Goal: Find specific page/section: Find specific page/section

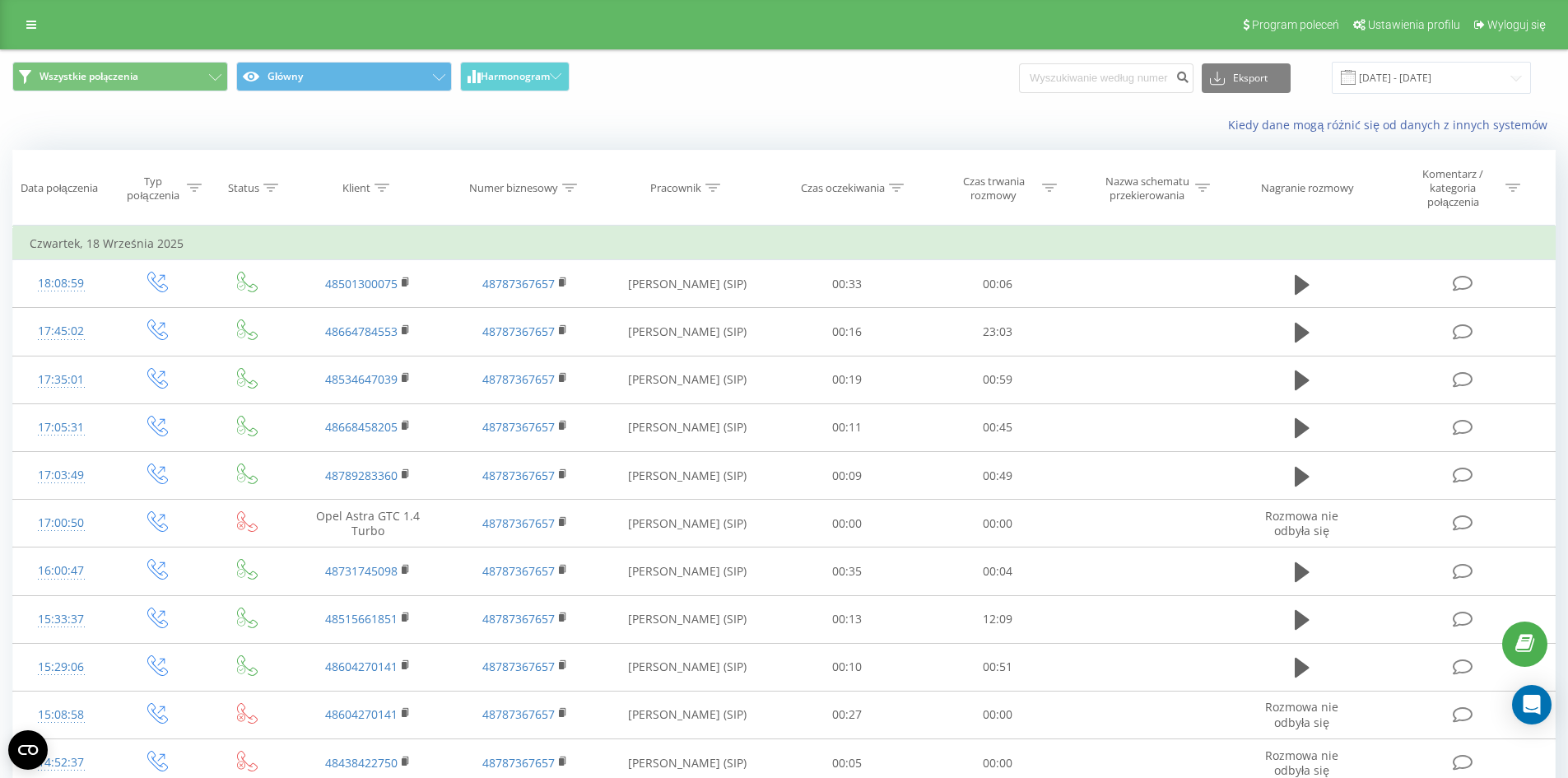
click at [14, 10] on div "Program poleceń Ustawienia profilu Wyloguj się" at bounding box center [784, 25] width 1568 height 50
click at [22, 14] on link at bounding box center [31, 24] width 29 height 23
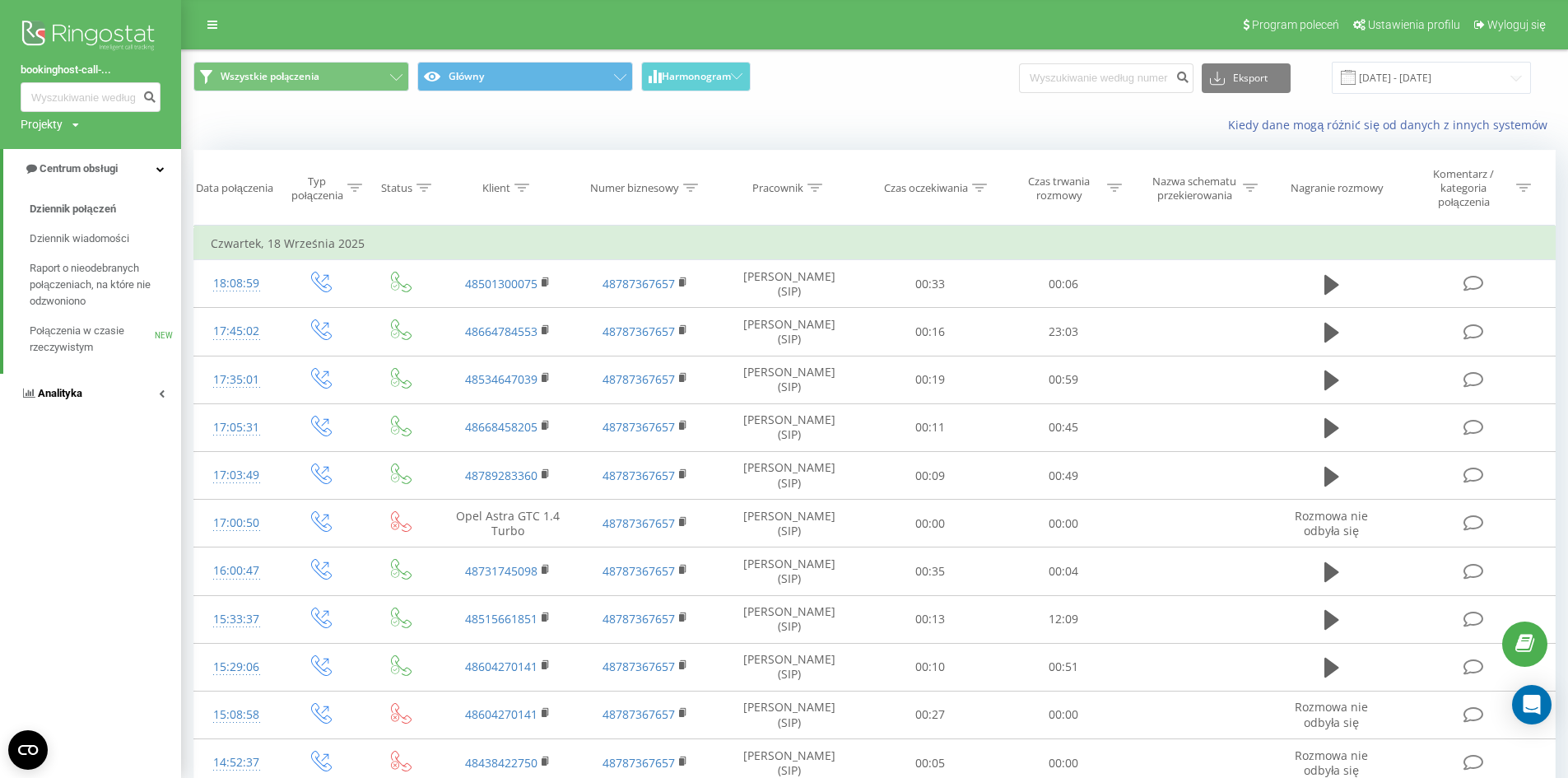
click at [66, 385] on link "Analityka" at bounding box center [90, 393] width 181 height 40
click at [85, 250] on span "Pracownicy w czasie rzeczywistym" at bounding box center [92, 257] width 125 height 33
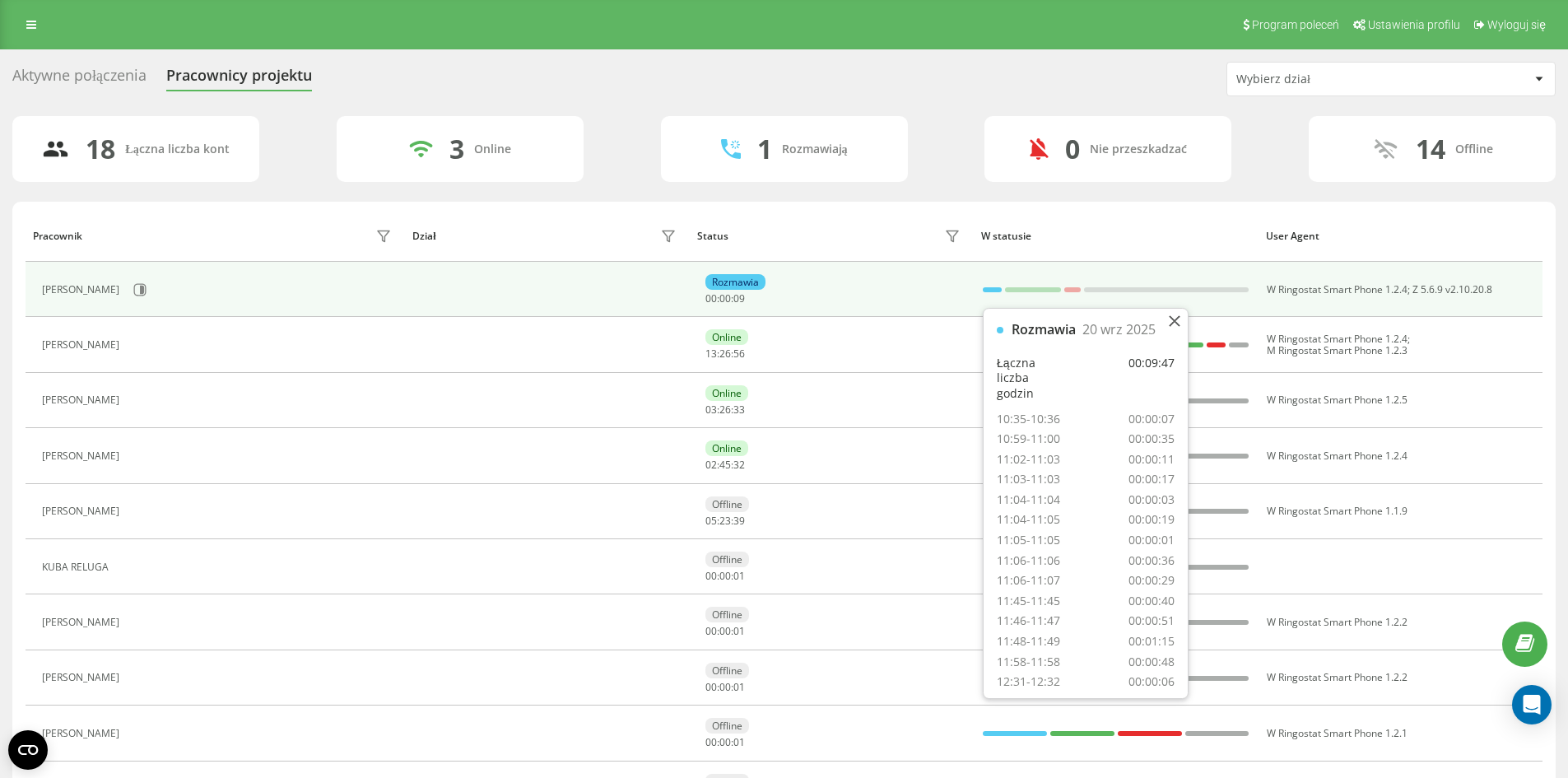
click at [991, 279] on div at bounding box center [992, 289] width 19 height 21
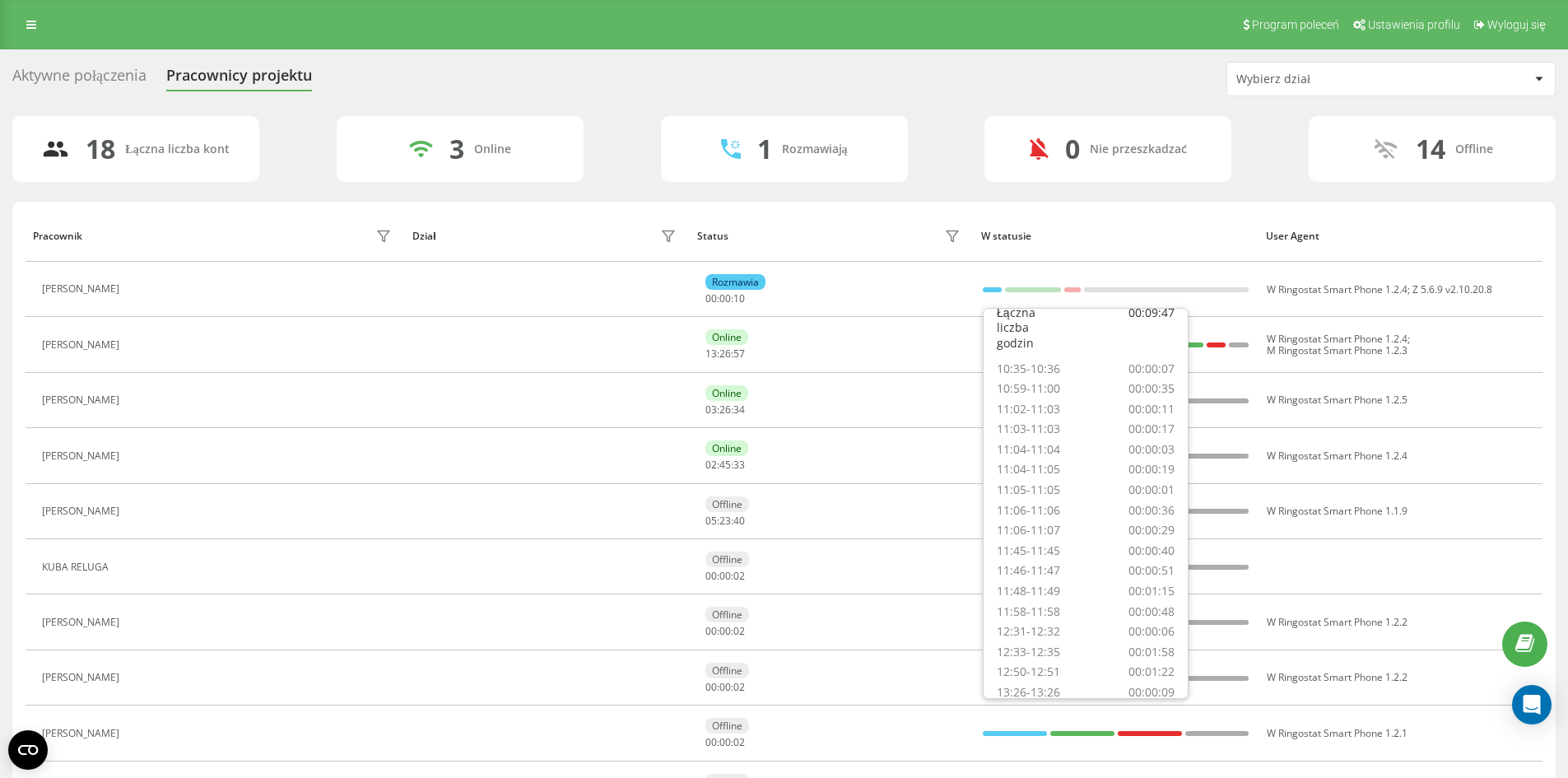
scroll to position [77, 0]
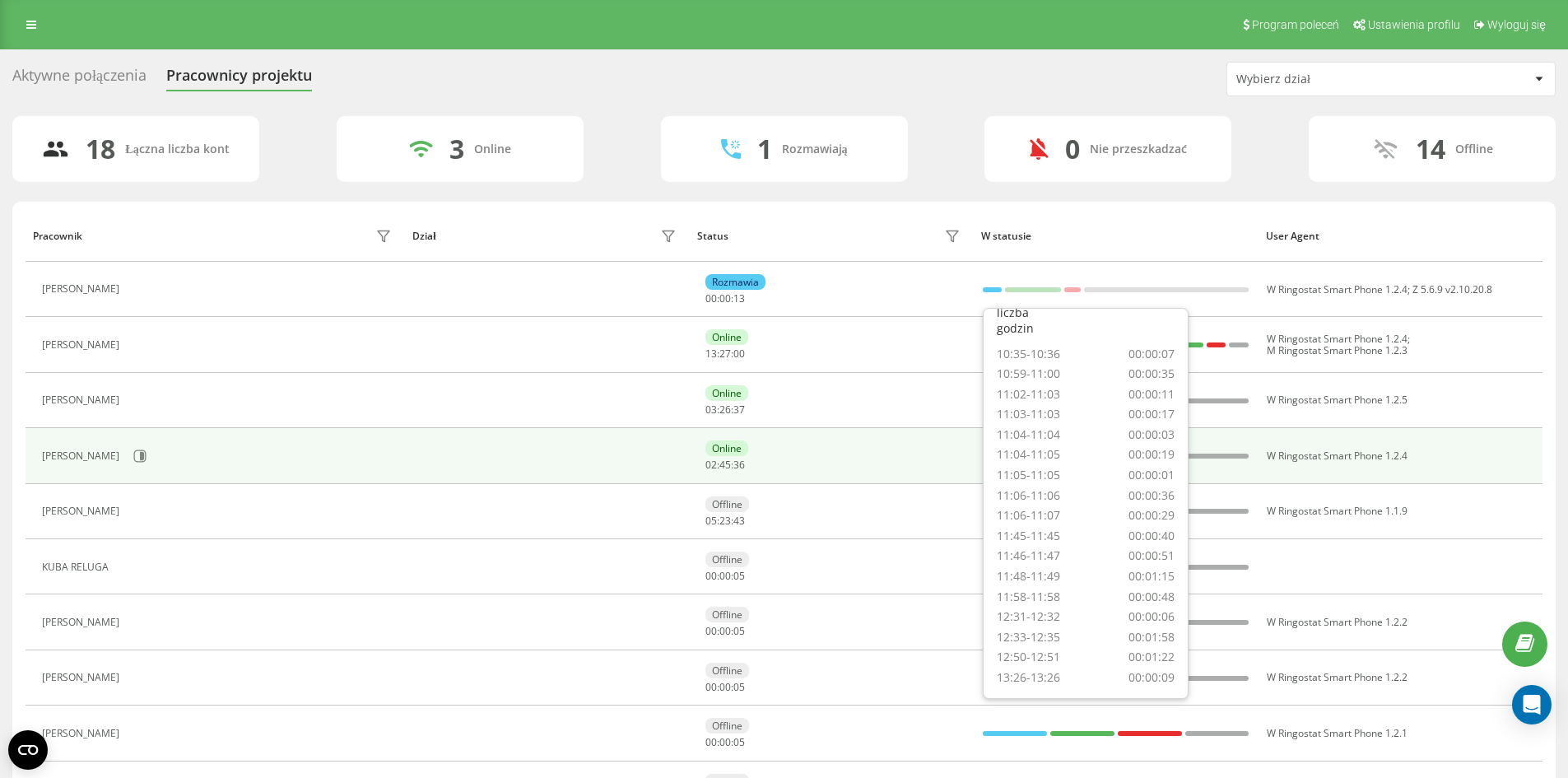
click at [939, 463] on div "Online 02 : 45 : 36" at bounding box center [834, 455] width 259 height 30
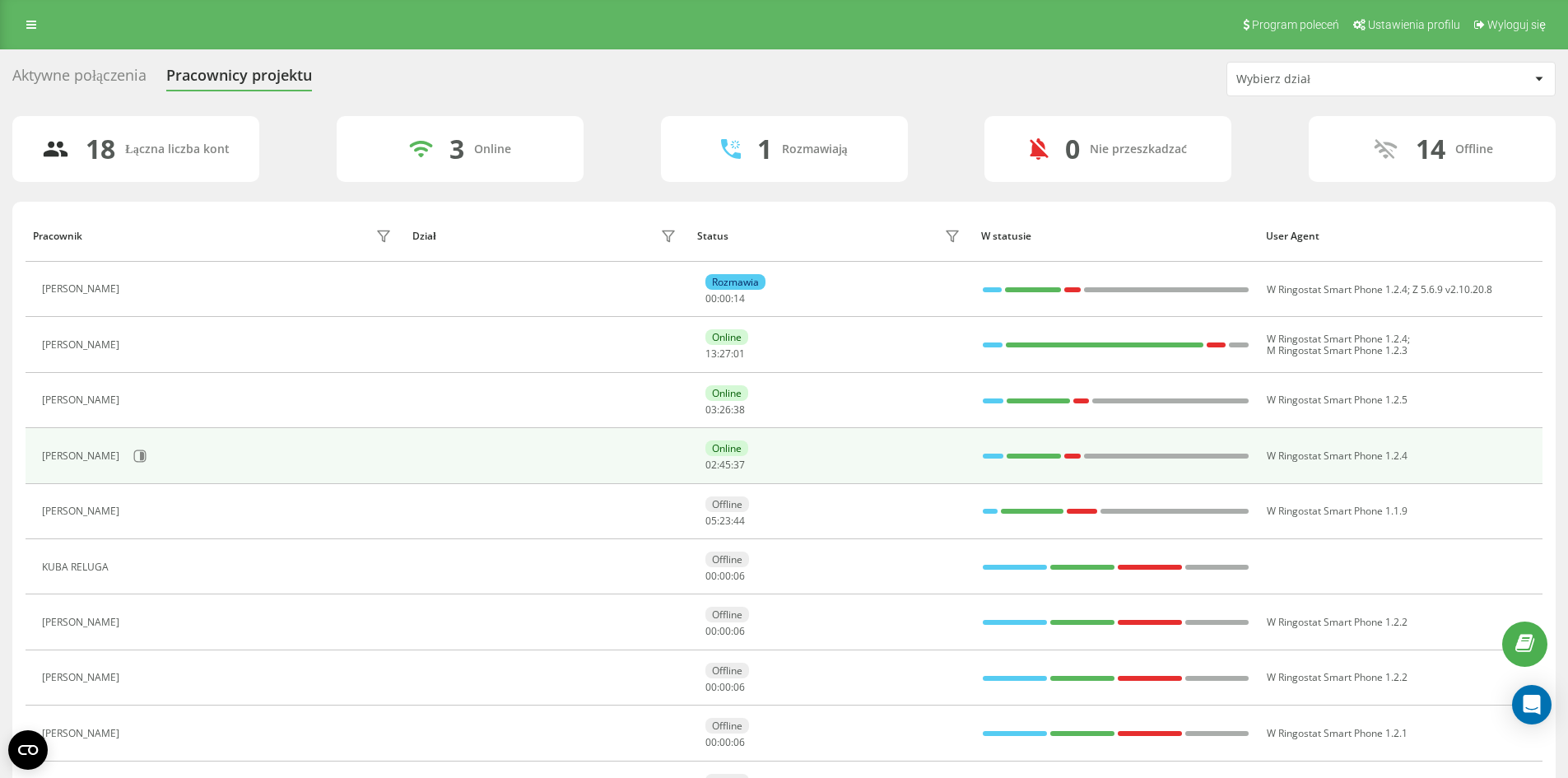
click at [992, 463] on div at bounding box center [993, 455] width 20 height 21
